Goal: Find specific page/section

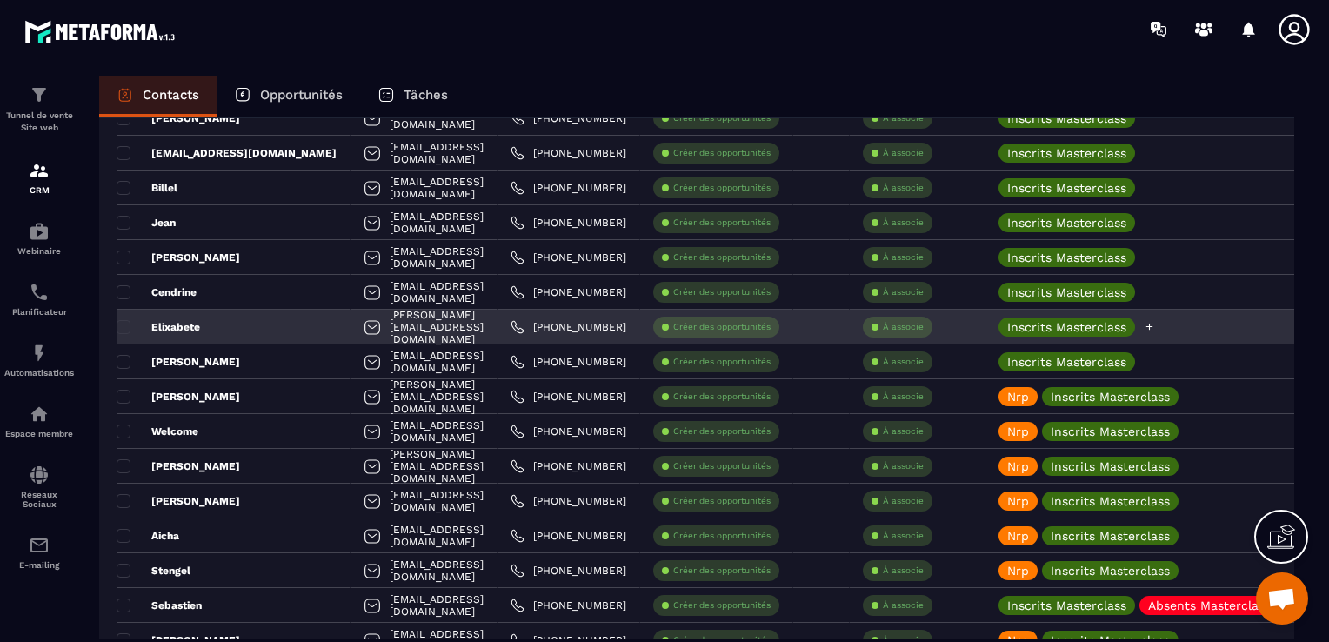
scroll to position [1479, 0]
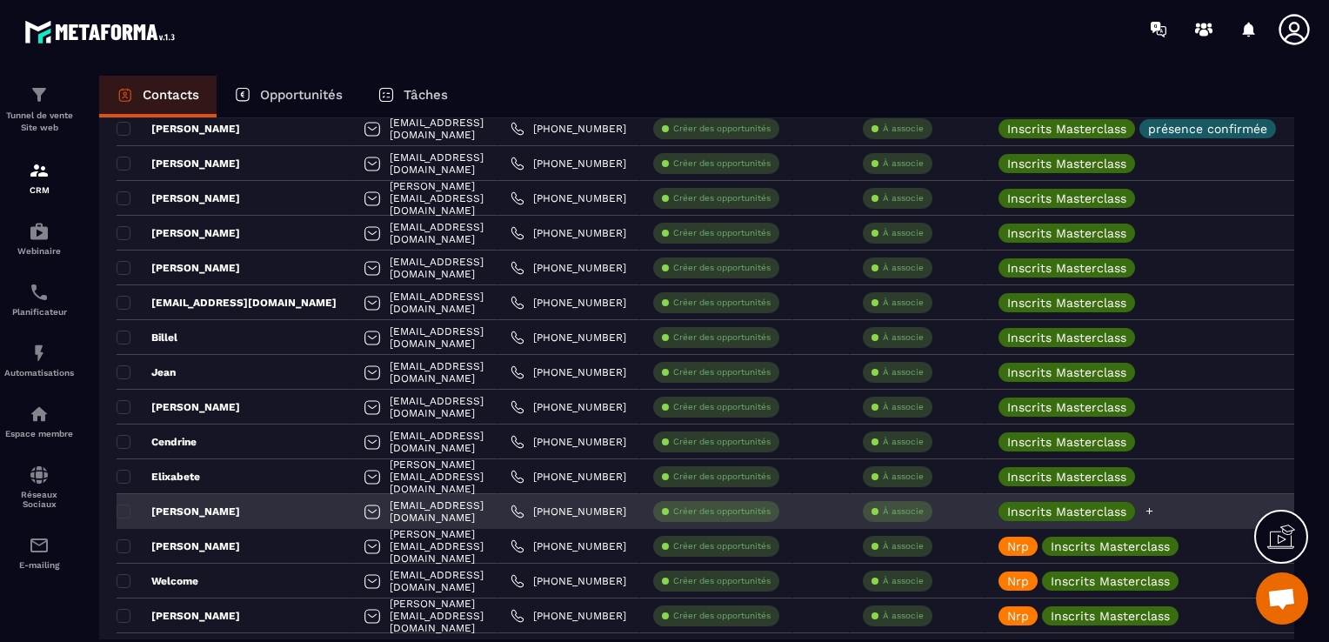
click at [1155, 509] on icon at bounding box center [1149, 510] width 11 height 11
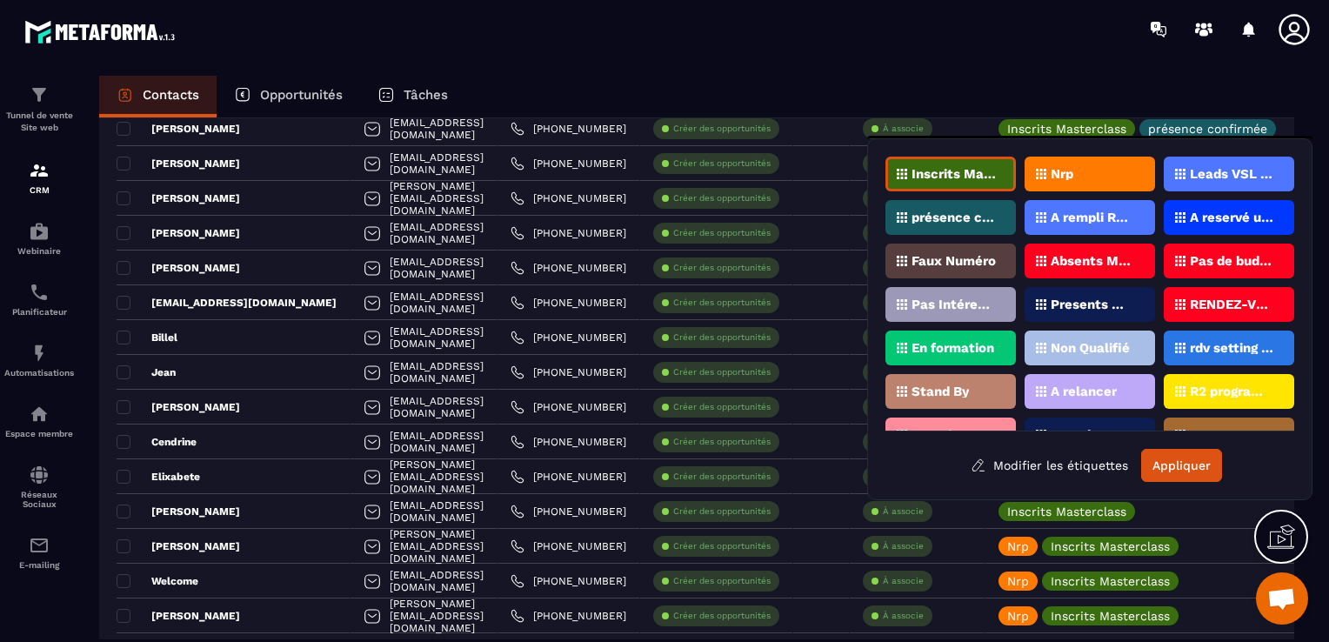
click at [1083, 166] on div "Nrp" at bounding box center [1090, 174] width 130 height 35
click at [1183, 457] on button "Appliquer" at bounding box center [1181, 465] width 81 height 33
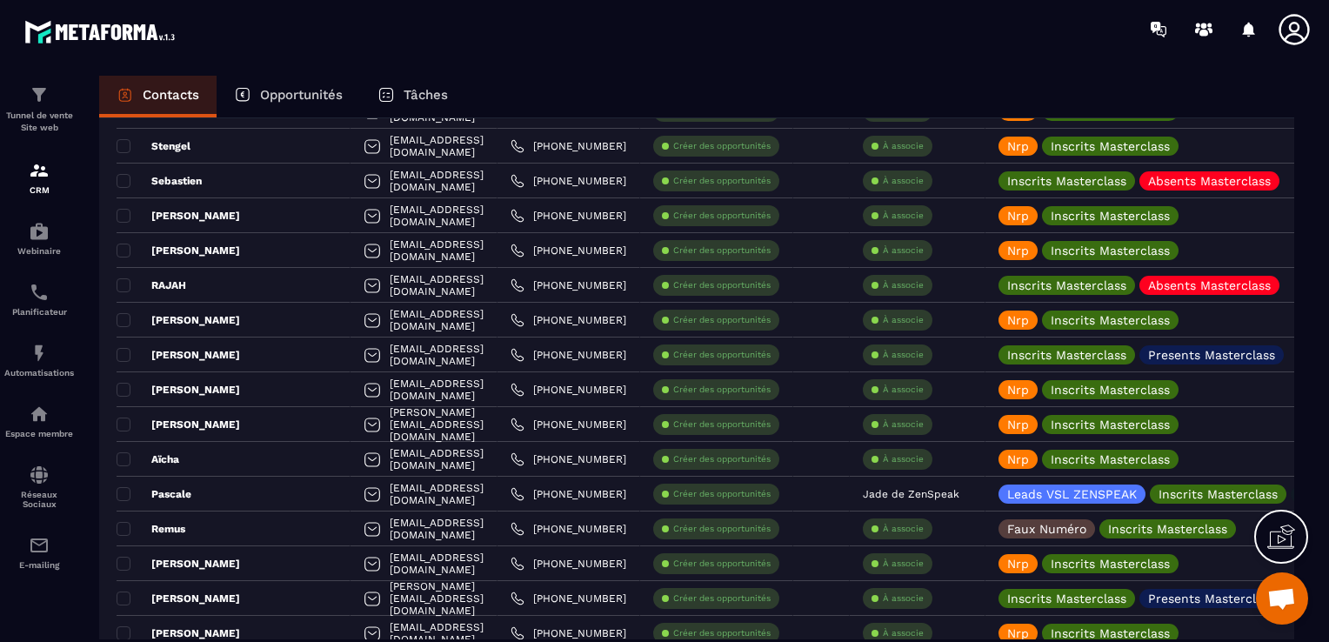
scroll to position [1964, 0]
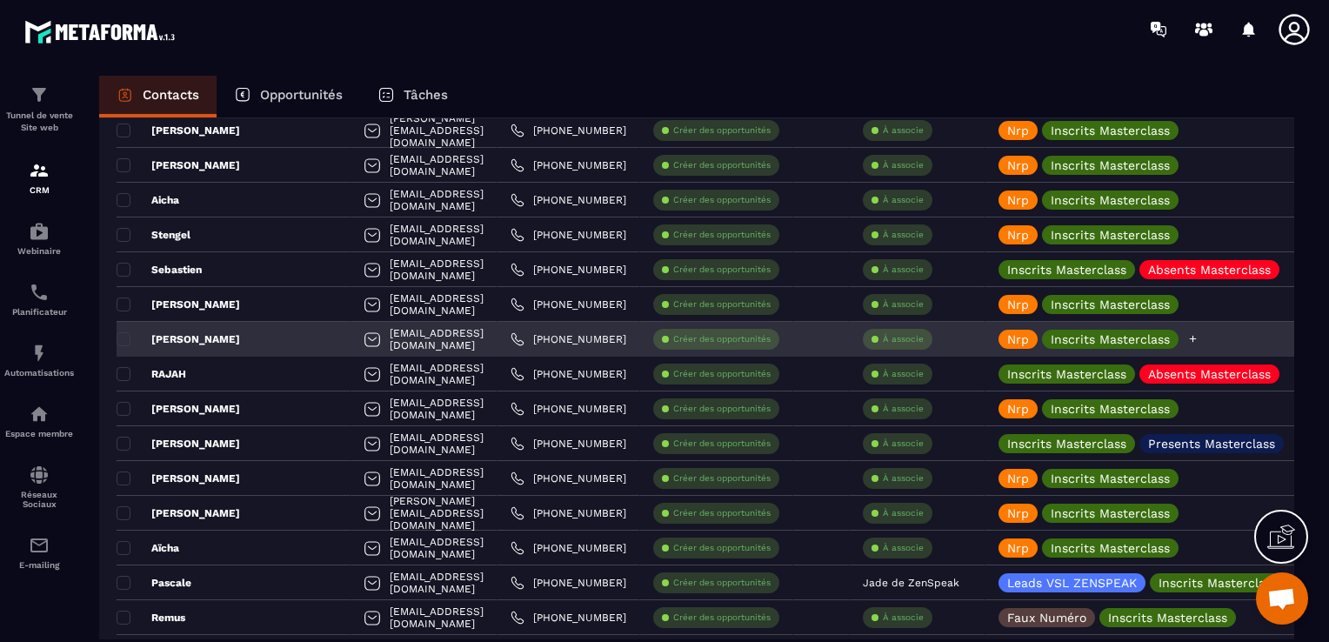
click at [1198, 336] on icon at bounding box center [1192, 338] width 11 height 11
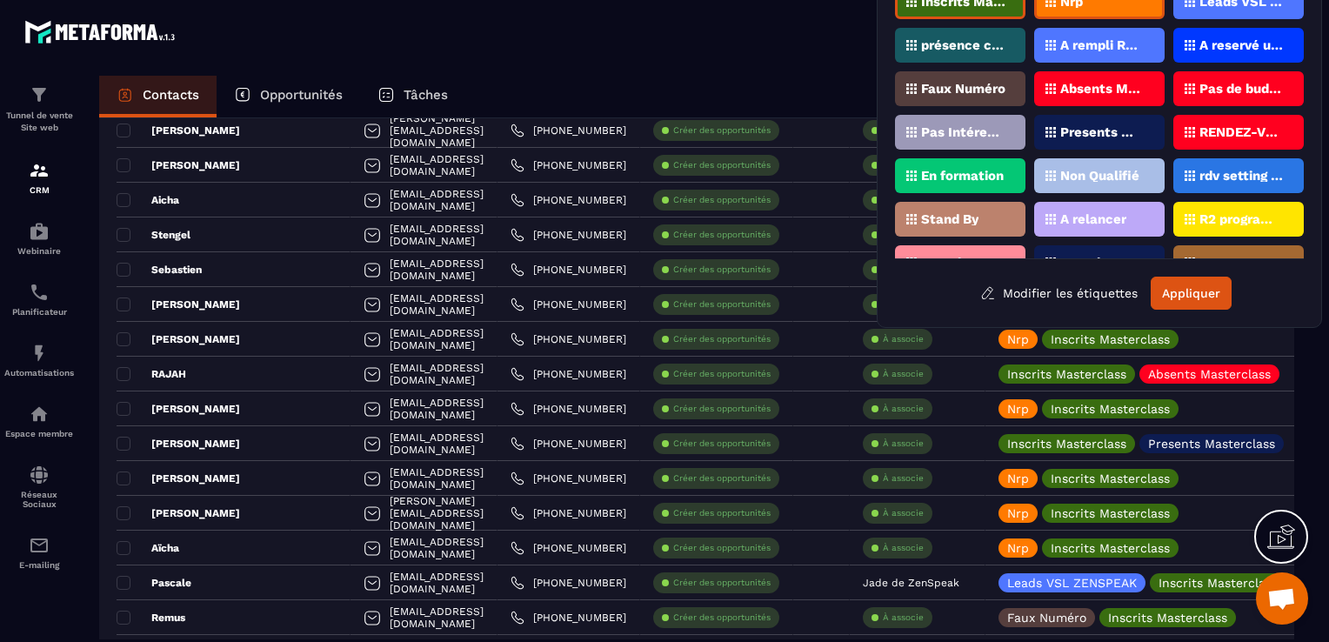
click at [1111, 16] on div "Nrp" at bounding box center [1099, 1] width 130 height 35
click at [1113, 128] on p "Presents Masterclass" at bounding box center [1102, 132] width 84 height 12
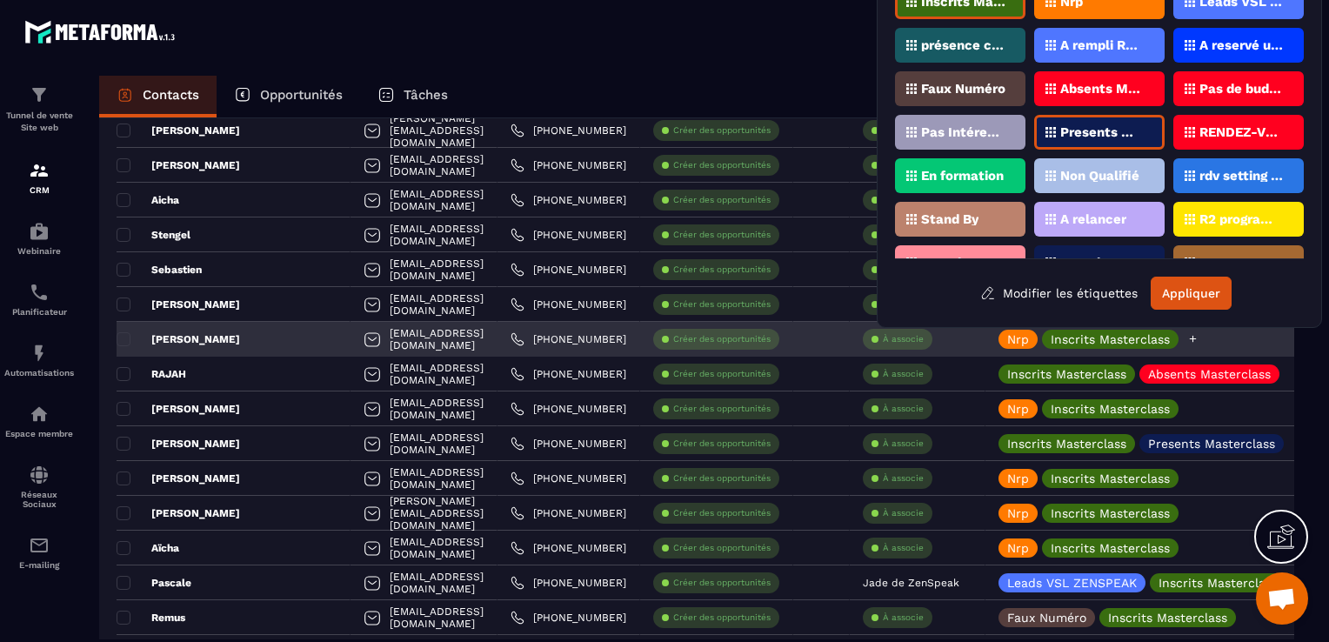
click at [1211, 300] on button "Appliquer" at bounding box center [1191, 293] width 81 height 33
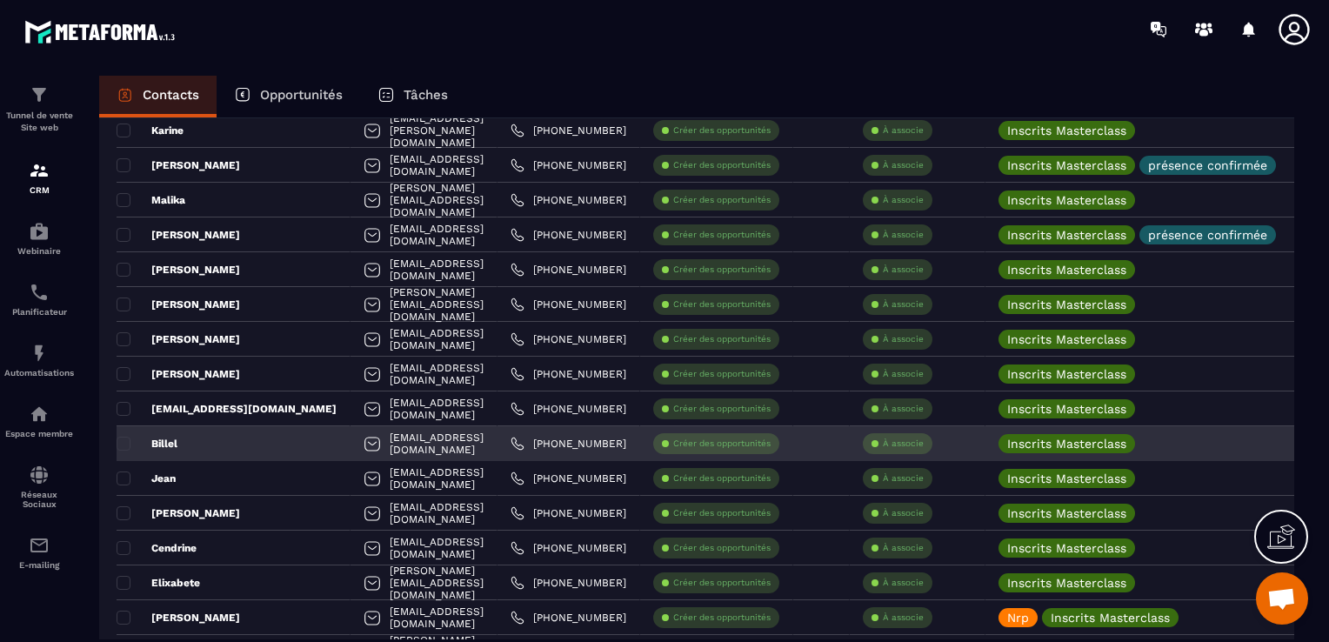
scroll to position [1442, 0]
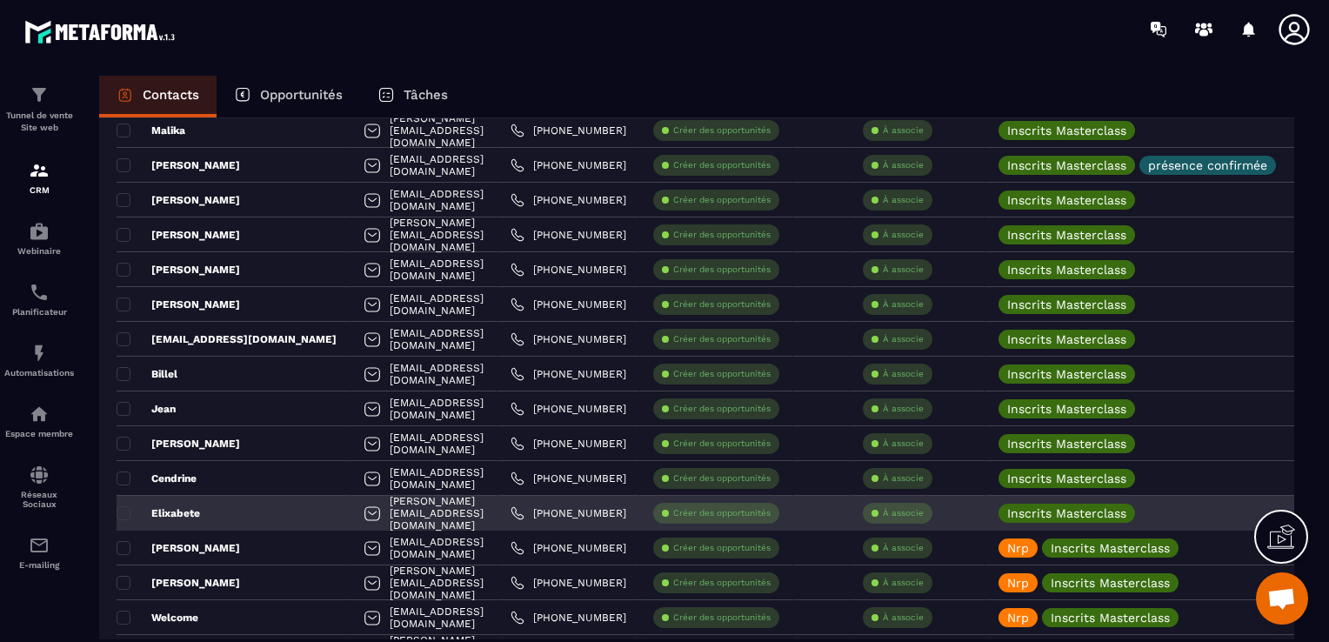
click at [212, 510] on div "Elixabete" at bounding box center [234, 513] width 234 height 35
